Goal: Find specific page/section: Find specific page/section

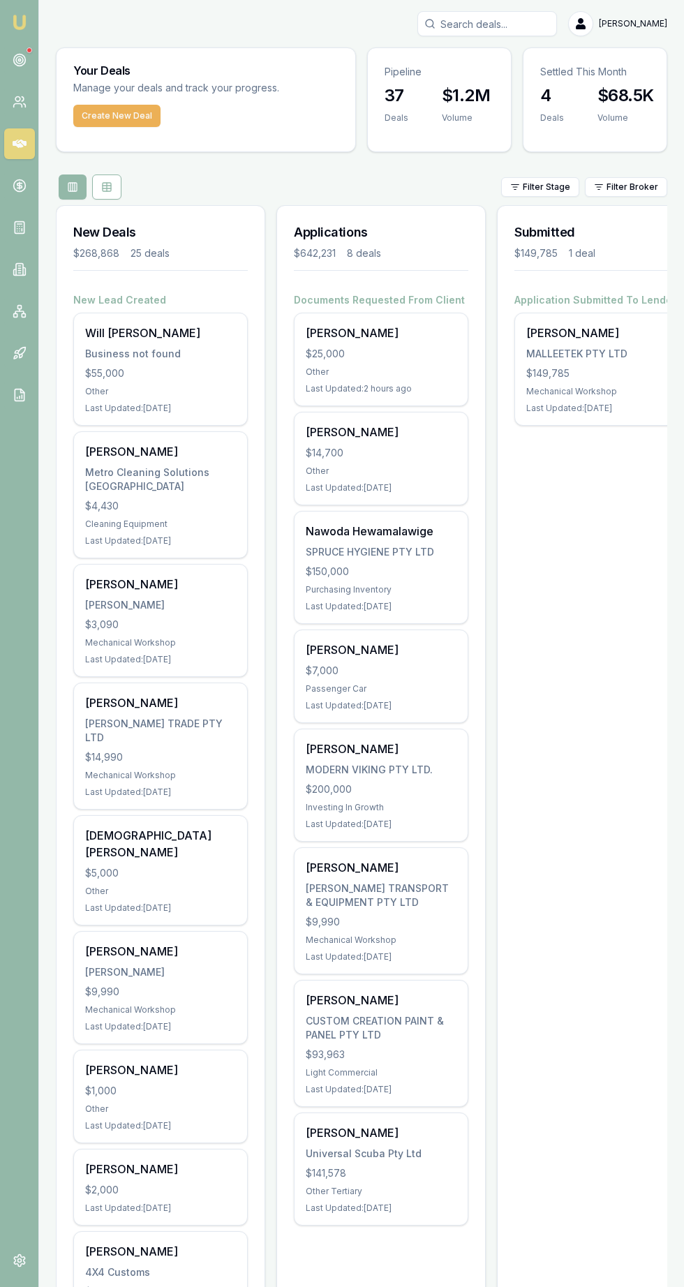
click at [13, 54] on icon at bounding box center [20, 60] width 14 height 14
